Goal: Task Accomplishment & Management: Manage account settings

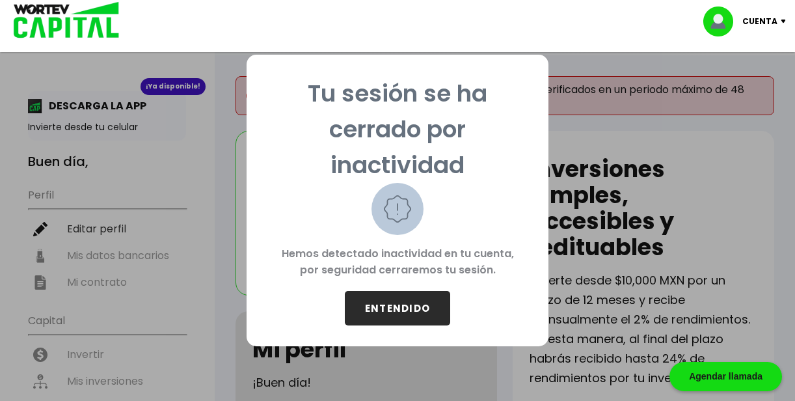
click at [410, 309] on button "ENTENDIDO" at bounding box center [397, 308] width 105 height 34
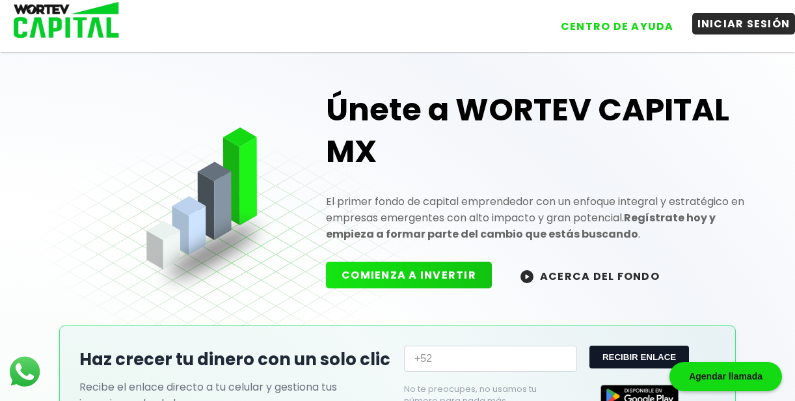
click at [758, 21] on button "INICIAR SESIÓN" at bounding box center [743, 23] width 103 height 21
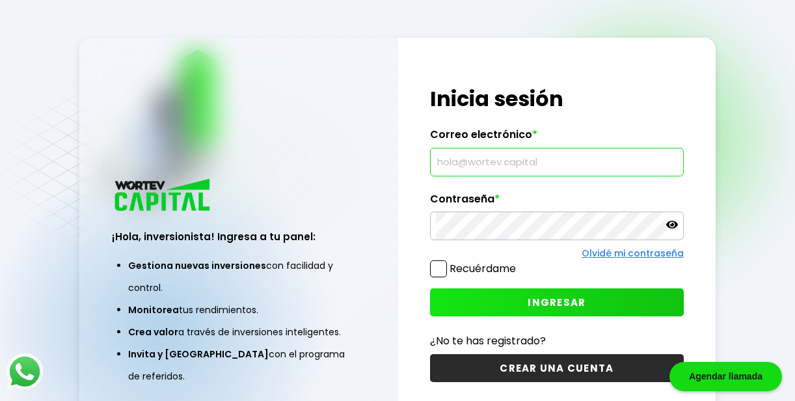
click at [626, 163] on input "text" at bounding box center [557, 161] width 242 height 27
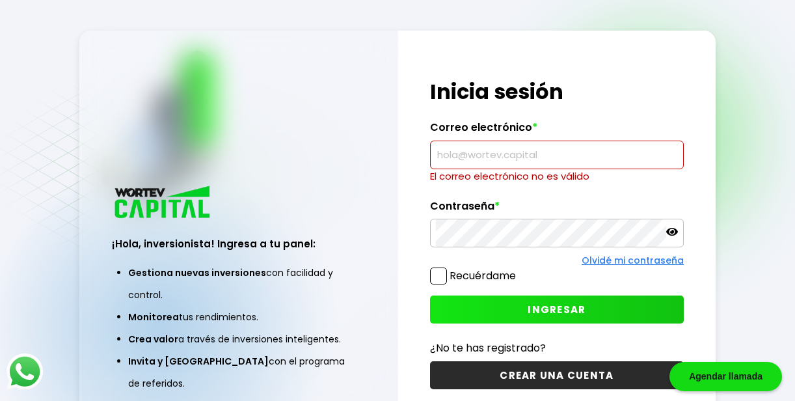
click at [515, 147] on input "text" at bounding box center [557, 154] width 242 height 27
type input "[EMAIL_ADDRESS][DOMAIN_NAME]"
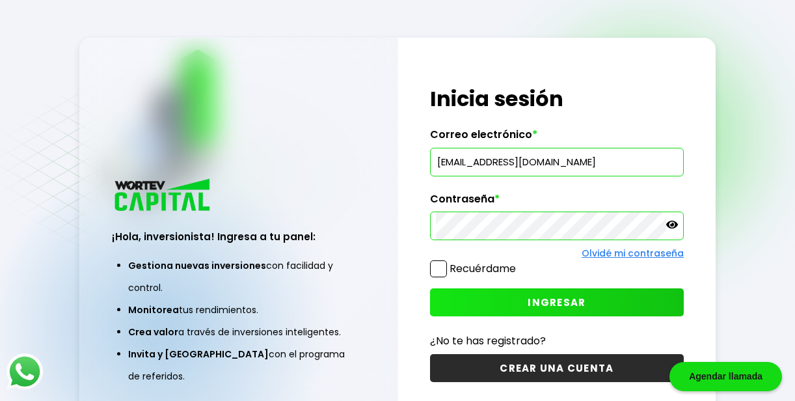
click at [433, 267] on span at bounding box center [438, 268] width 17 height 17
click at [518, 262] on input "Recuérdame" at bounding box center [518, 262] width 0 height 0
click at [465, 296] on button "INGRESAR" at bounding box center [557, 302] width 254 height 28
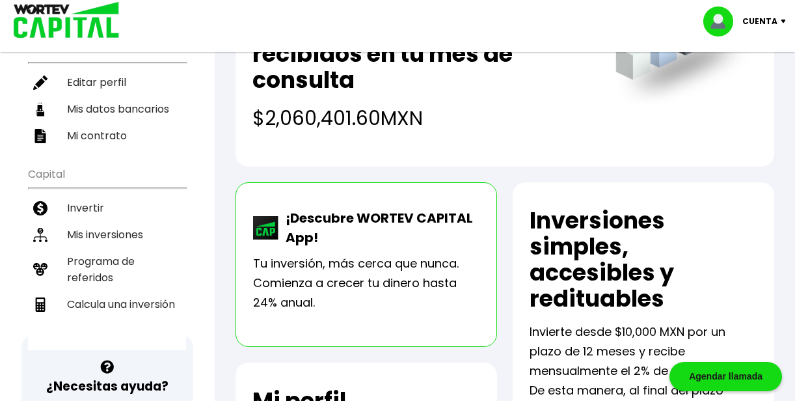
scroll to position [161, 0]
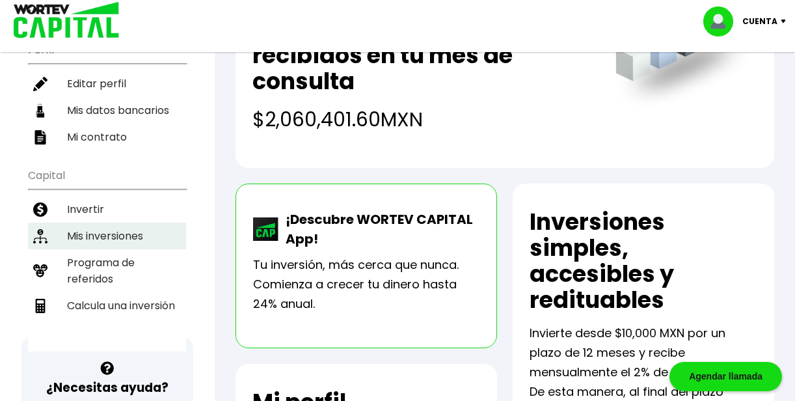
click at [149, 224] on li "Mis inversiones" at bounding box center [107, 235] width 158 height 27
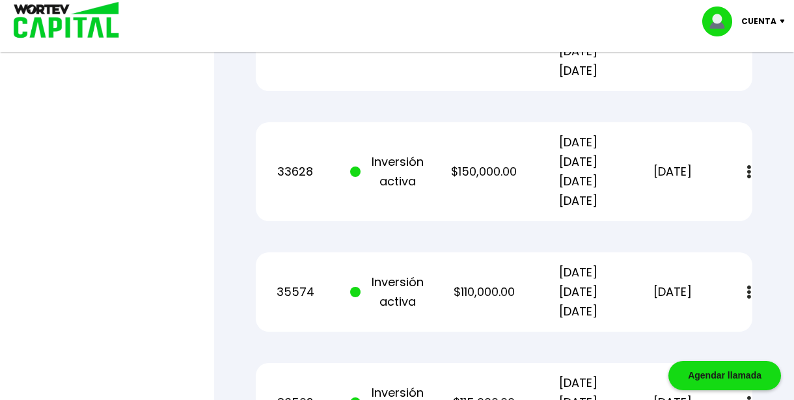
scroll to position [1821, 0]
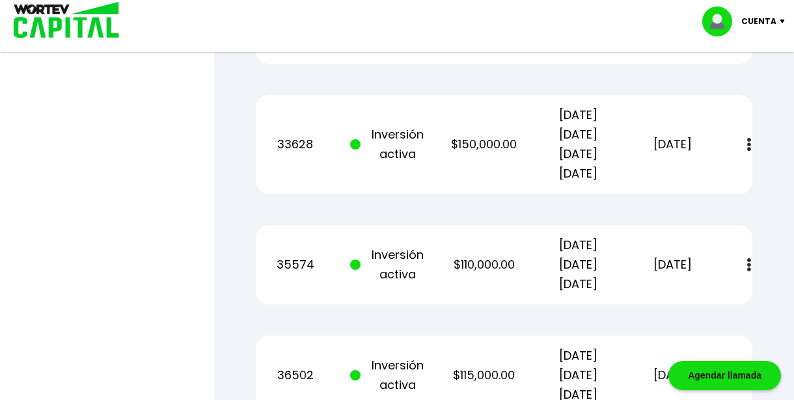
click at [745, 251] on button at bounding box center [749, 265] width 18 height 28
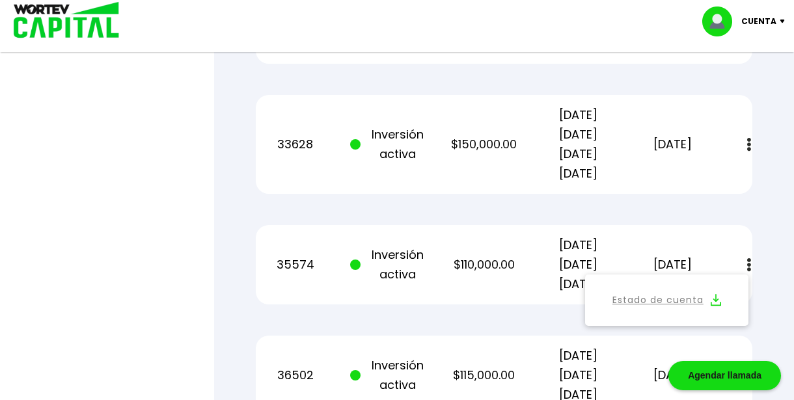
click at [763, 223] on div "Mis inversiones Como inversionista activo de WORTEV CAPITAL, apoyas el crecimie…" at bounding box center [504, 263] width 538 height 3926
click at [777, 173] on div "Regresar Mis inversiones Como inversionista activo de WORTEV CAPITAL, apoyas el…" at bounding box center [504, 240] width 580 height 4012
click at [768, 178] on div "Mis inversiones Como inversionista activo de WORTEV CAPITAL, apoyas el crecimie…" at bounding box center [504, 263] width 538 height 3926
click at [748, 258] on img at bounding box center [749, 265] width 4 height 14
